Goal: Task Accomplishment & Management: Use online tool/utility

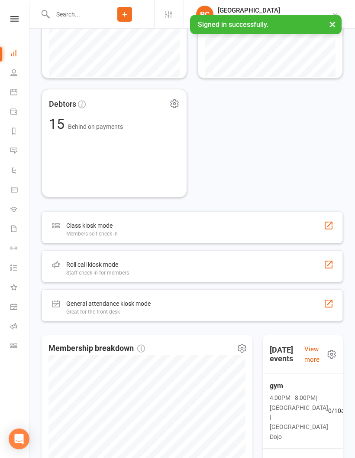
click at [15, 319] on link "Roll call" at bounding box center [20, 327] width 20 height 20
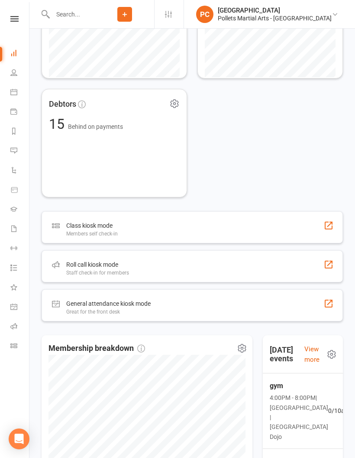
scroll to position [549, 0]
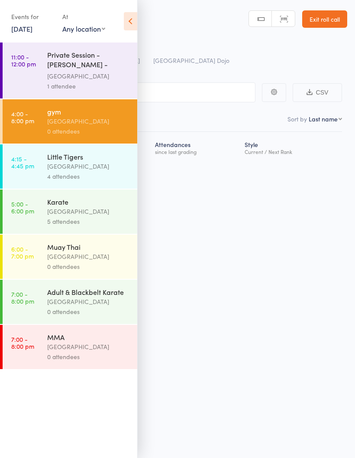
click at [109, 203] on div "Karate" at bounding box center [88, 202] width 83 height 10
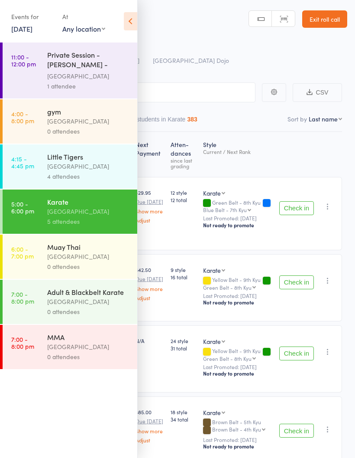
click at [130, 23] on icon at bounding box center [130, 21] width 13 height 18
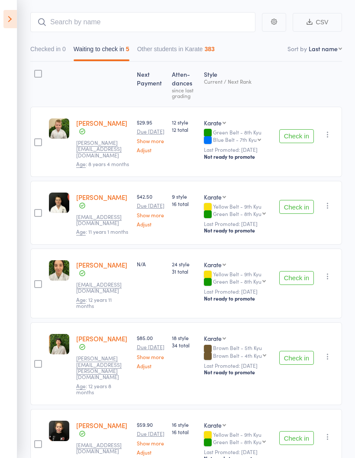
scroll to position [50, 0]
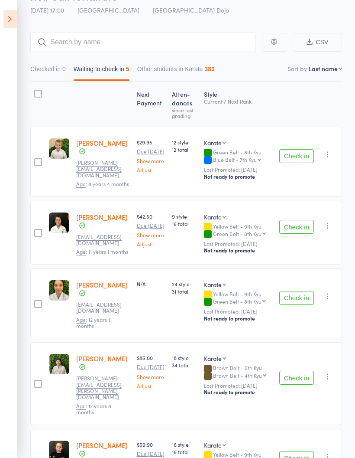
click at [10, 16] on icon at bounding box center [9, 19] width 13 height 18
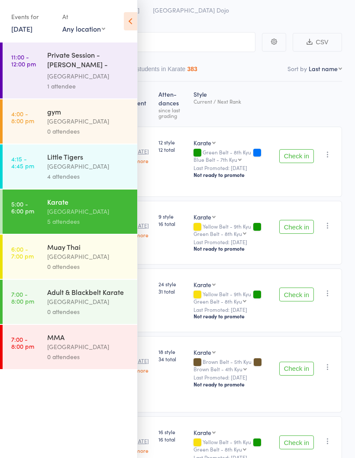
click at [89, 170] on div "[GEOGRAPHIC_DATA]" at bounding box center [88, 166] width 83 height 10
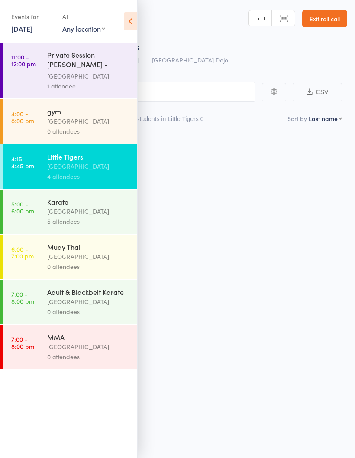
scroll to position [6, 0]
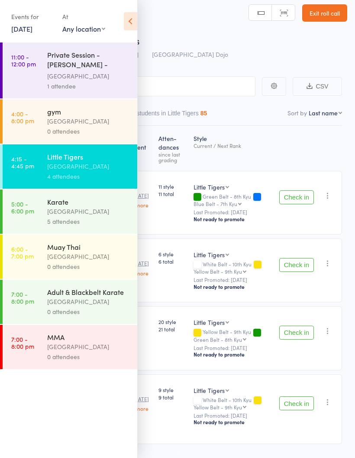
click at [126, 15] on icon at bounding box center [130, 21] width 13 height 18
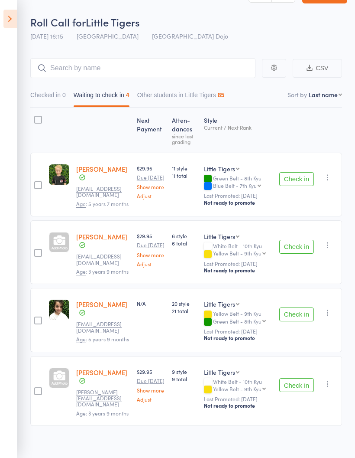
scroll to position [36, 0]
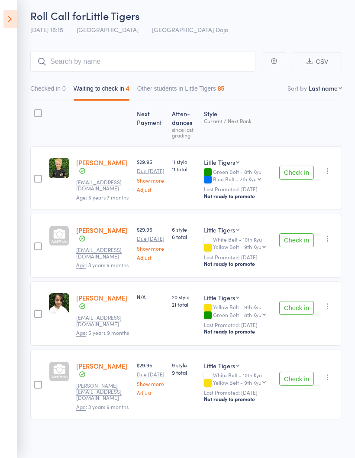
click at [6, 20] on icon at bounding box center [9, 19] width 13 height 18
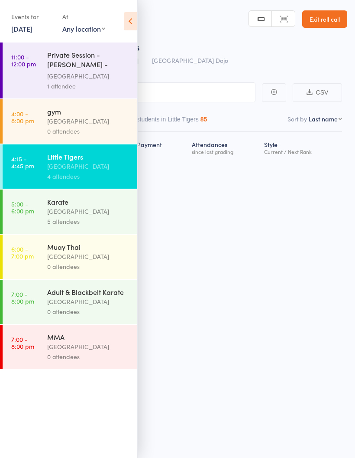
scroll to position [6, 0]
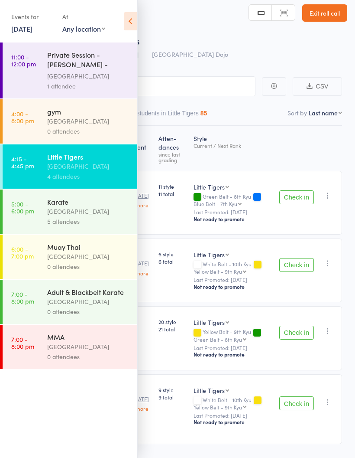
click at [131, 23] on icon at bounding box center [130, 21] width 13 height 18
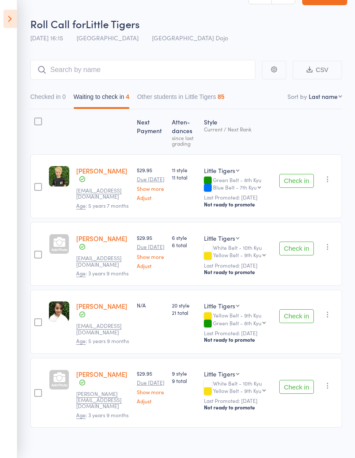
scroll to position [36, 0]
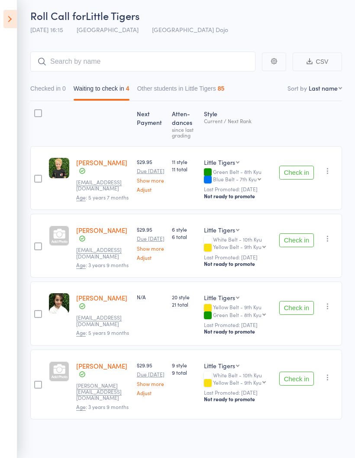
click at [294, 241] on button "Check in" at bounding box center [297, 240] width 35 height 14
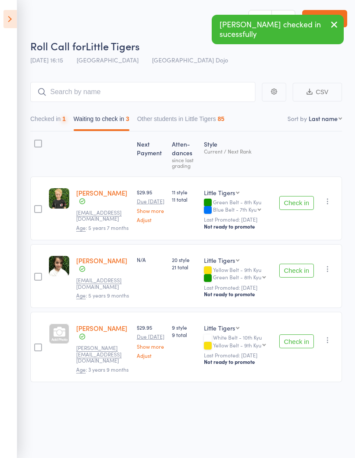
scroll to position [6, 0]
click at [298, 196] on button "Check in" at bounding box center [297, 203] width 35 height 14
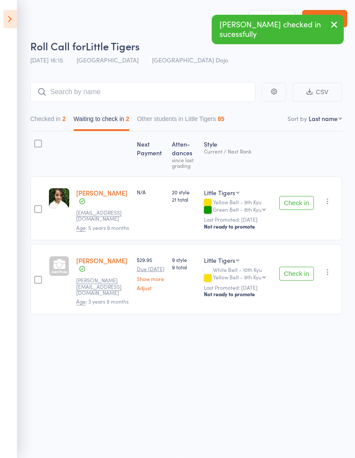
click at [303, 271] on button "Check in" at bounding box center [297, 274] width 35 height 14
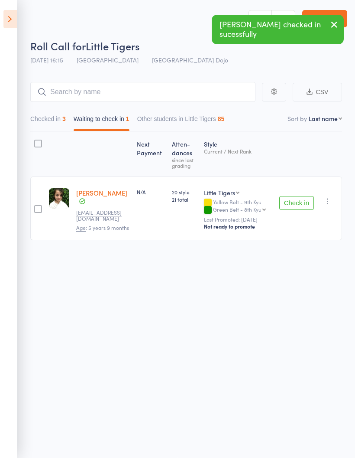
click at [348, 369] on div "Roll Call for Little Tigers 12 Aug 16:15 Pollets Castle Hill Castle Hill Dojo M…" at bounding box center [177, 229] width 355 height 458
